Goal: Transaction & Acquisition: Purchase product/service

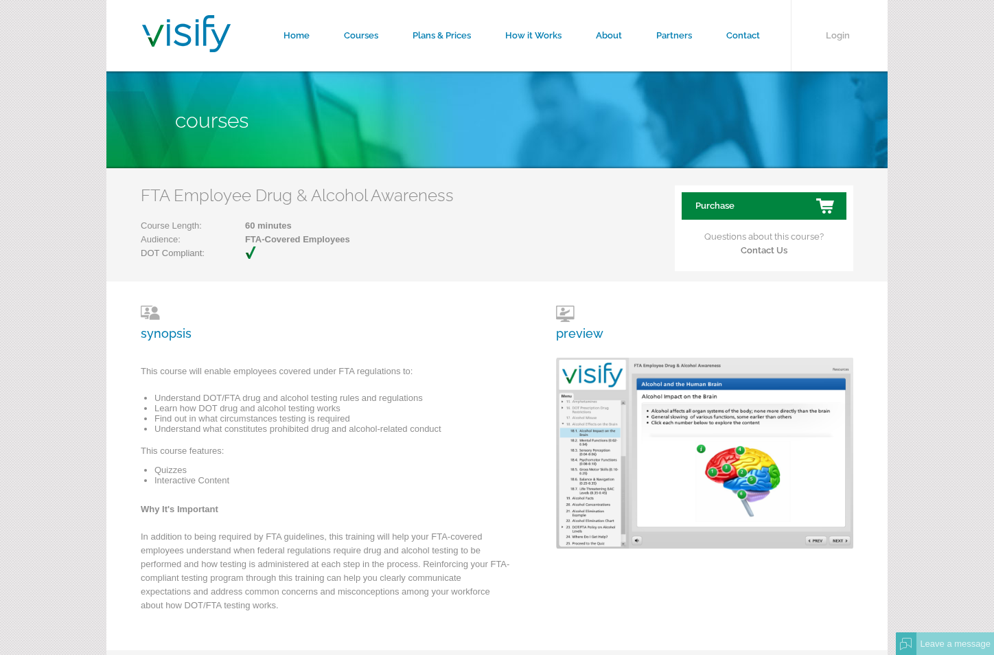
click at [767, 203] on link "Purchase" at bounding box center [764, 205] width 165 height 27
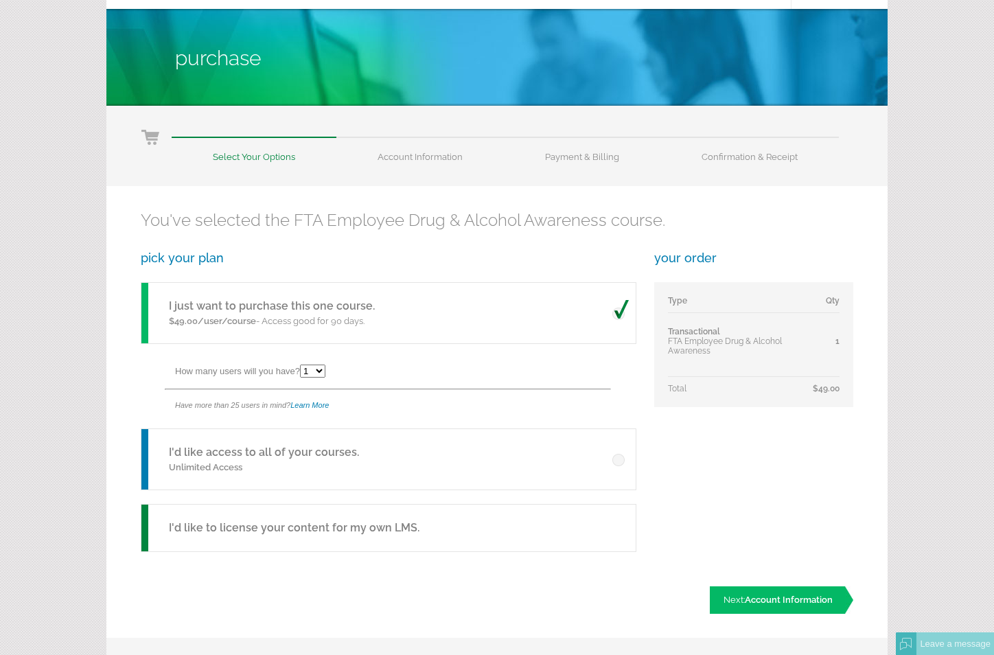
scroll to position [137, 0]
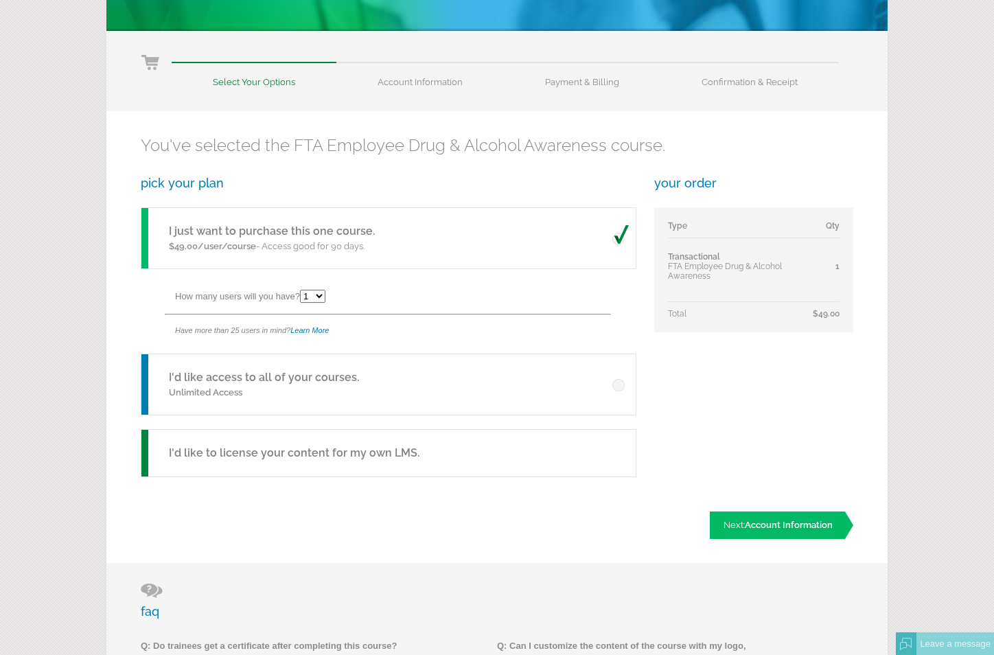
click at [321, 296] on select "1 2 3 4 5 6 7 8 9 10 11 12 13 14 15 16 17 18 19 20 21 22 23 24 25" at bounding box center [312, 296] width 25 height 13
select select "3"
click at [302, 290] on select "1 2 3 4 5 6 7 8 9 10 11 12 13 14 15 16 17 18 19 20 21 22 23 24 25" at bounding box center [312, 296] width 25 height 13
